Goal: Transaction & Acquisition: Purchase product/service

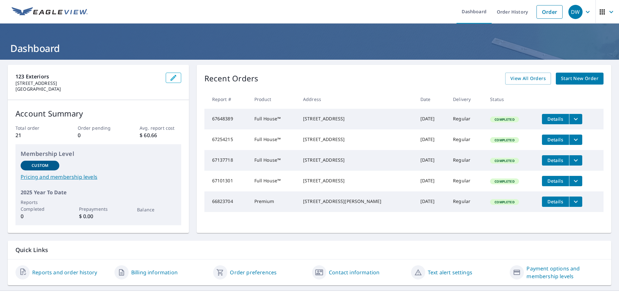
click at [568, 80] on span "Start New Order" at bounding box center [579, 78] width 37 height 8
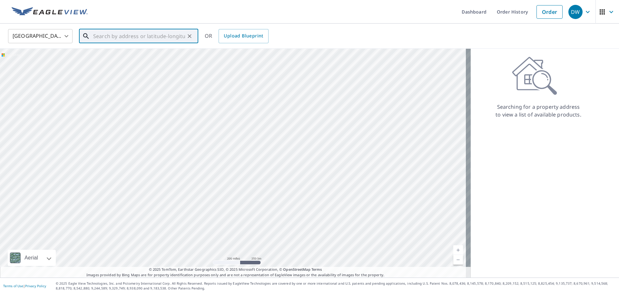
click at [122, 38] on input "text" at bounding box center [139, 36] width 92 height 18
type input "!"
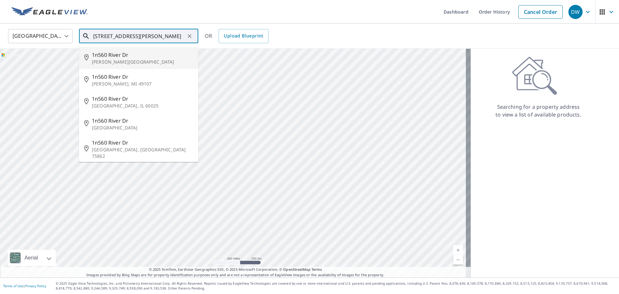
click at [118, 59] on p "[PERSON_NAME][GEOGRAPHIC_DATA]" at bounding box center [142, 62] width 101 height 6
type input "[STREET_ADDRESS][PERSON_NAME]"
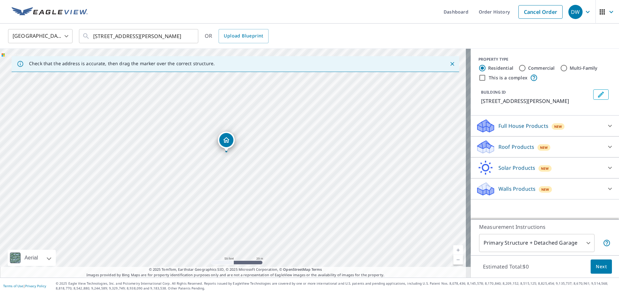
click at [561, 146] on div "Roof Products New" at bounding box center [539, 146] width 126 height 15
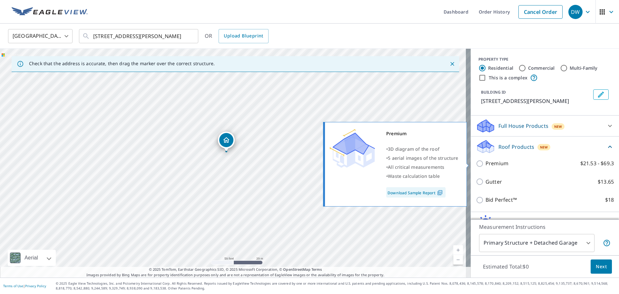
click at [476, 164] on input "Premium $21.53 - $69.3" at bounding box center [481, 163] width 10 height 8
checkbox input "true"
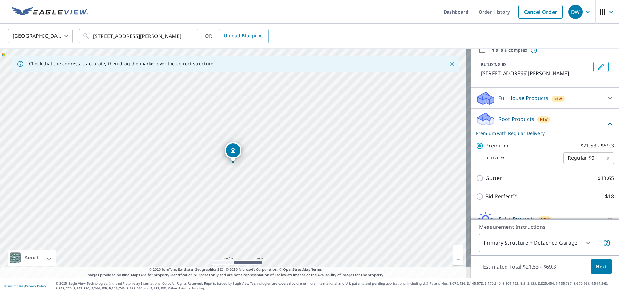
scroll to position [59, 0]
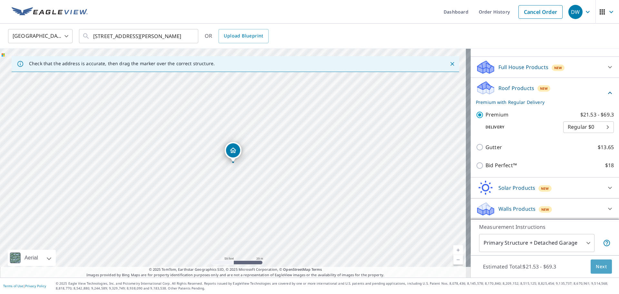
click at [599, 267] on span "Next" at bounding box center [600, 266] width 11 height 8
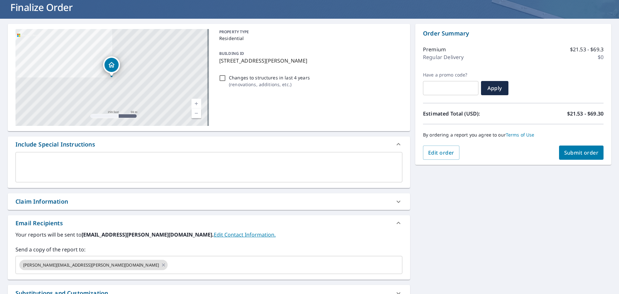
scroll to position [97, 0]
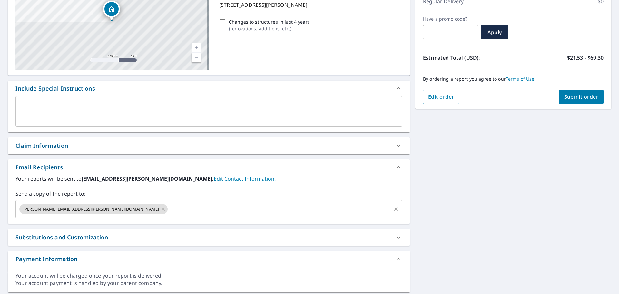
click at [161, 207] on icon at bounding box center [163, 208] width 5 height 7
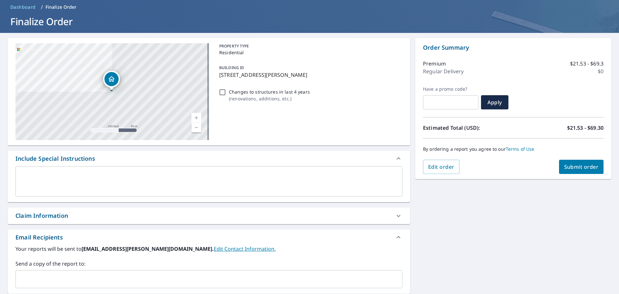
scroll to position [20, 0]
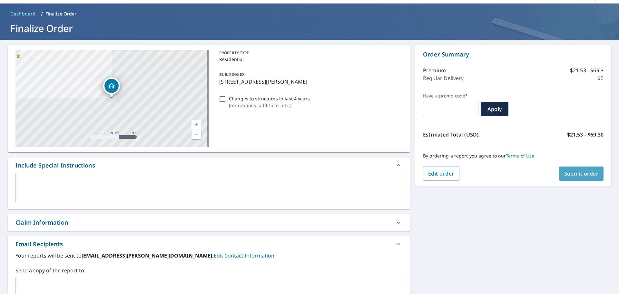
click at [564, 173] on span "Submit order" at bounding box center [581, 173] width 34 height 7
checkbox input "true"
